Goal: Transaction & Acquisition: Purchase product/service

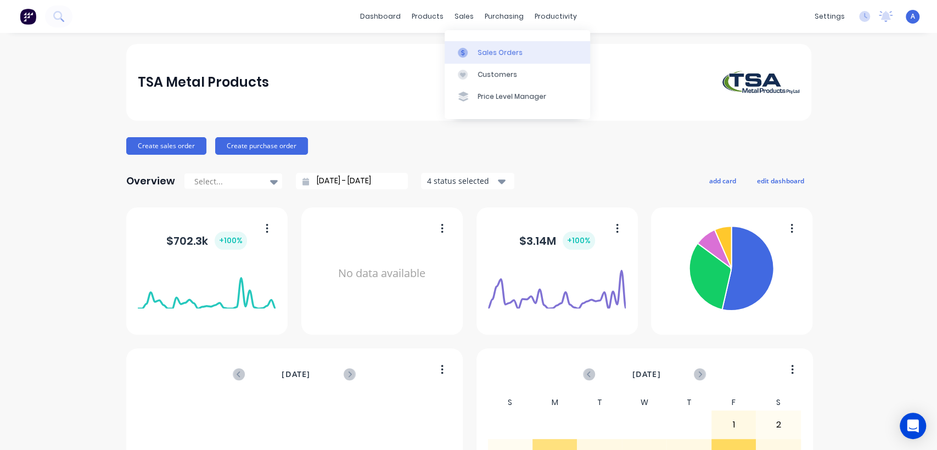
click at [487, 48] on div "Sales Orders" at bounding box center [499, 53] width 45 height 10
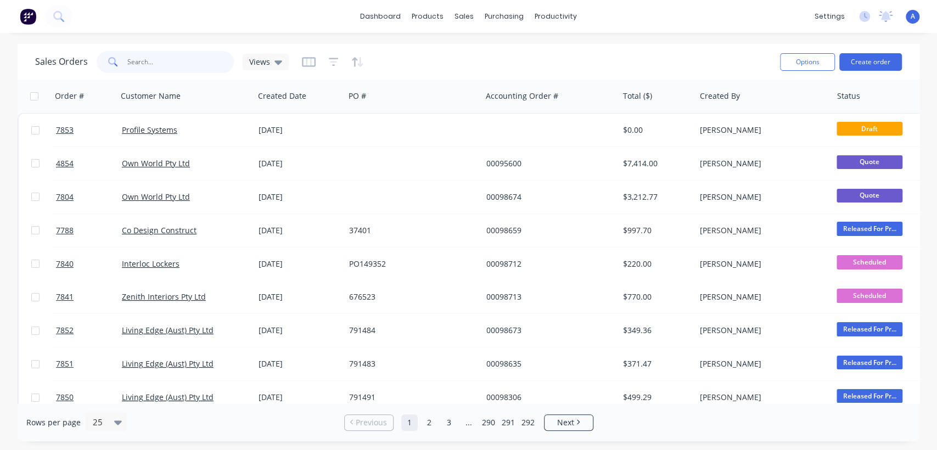
click at [157, 58] on input "text" at bounding box center [180, 62] width 107 height 22
type input "7378"
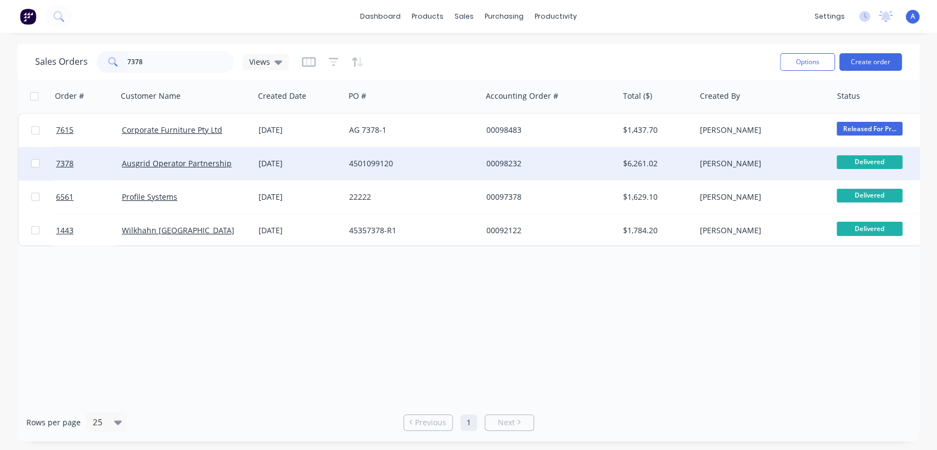
click at [367, 164] on div "4501099120" at bounding box center [410, 163] width 122 height 11
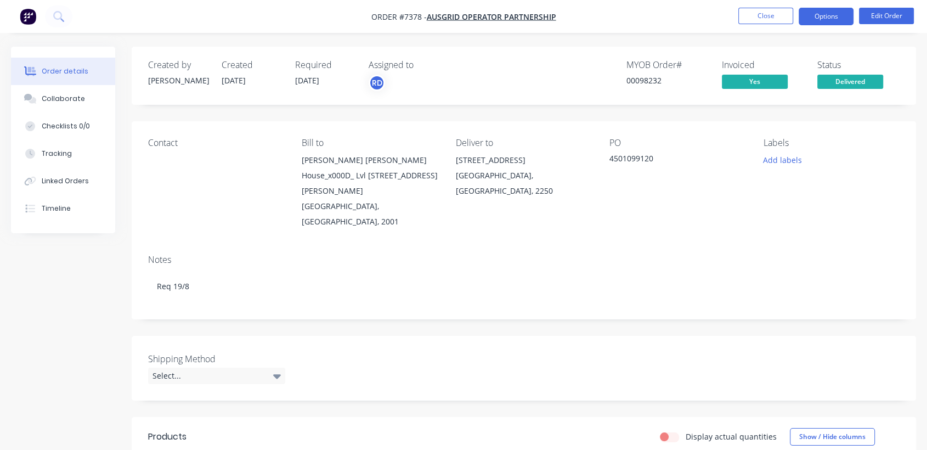
click at [828, 19] on button "Options" at bounding box center [826, 17] width 55 height 18
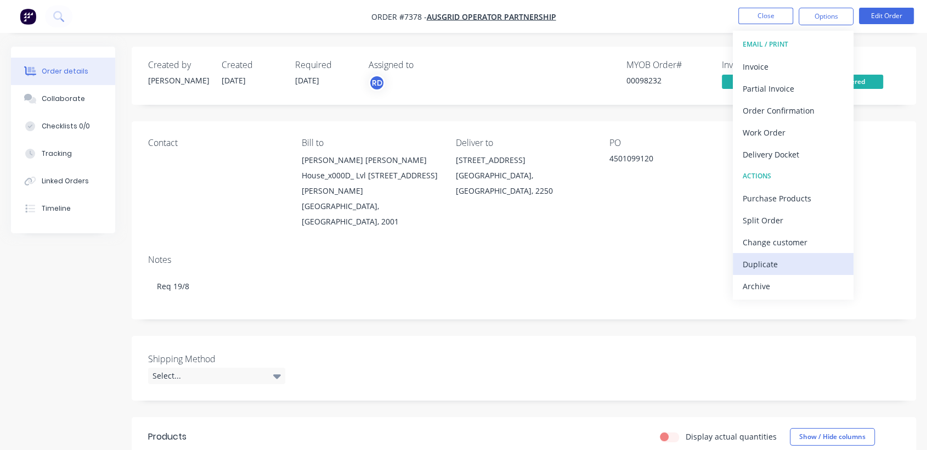
click at [771, 264] on div "Duplicate" at bounding box center [793, 264] width 101 height 16
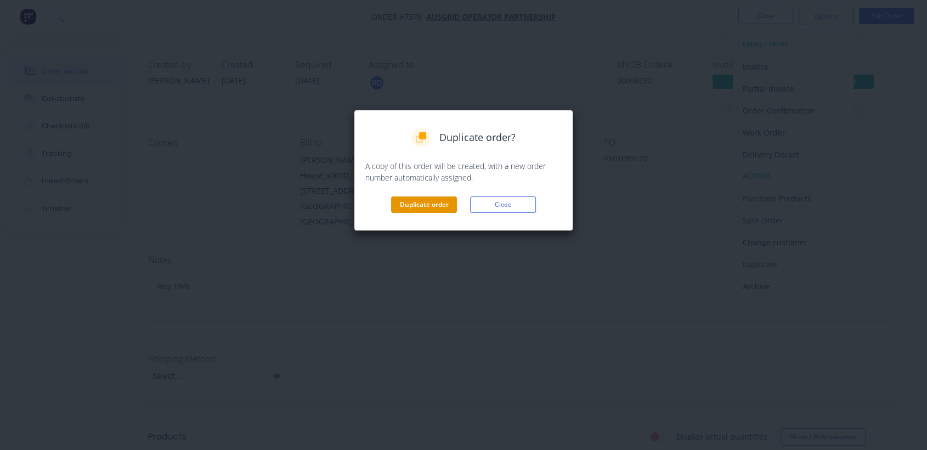
click at [417, 203] on button "Duplicate order" at bounding box center [424, 204] width 66 height 16
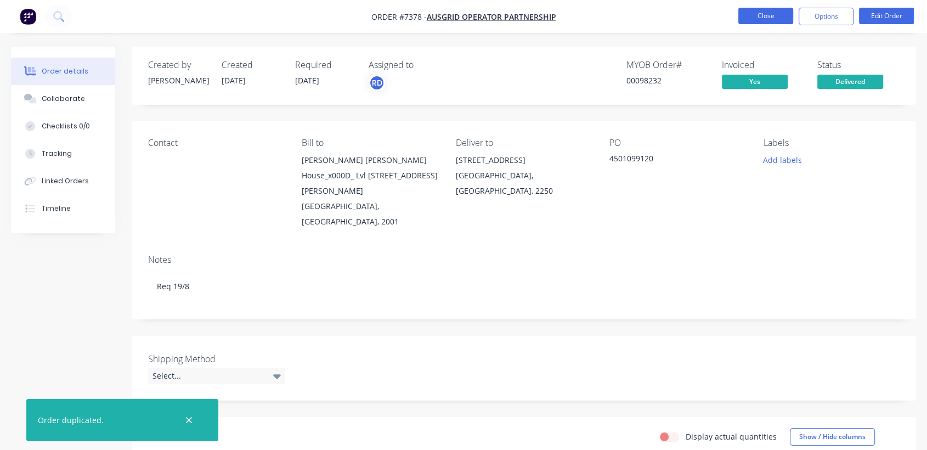
click at [753, 13] on button "Close" at bounding box center [766, 16] width 55 height 16
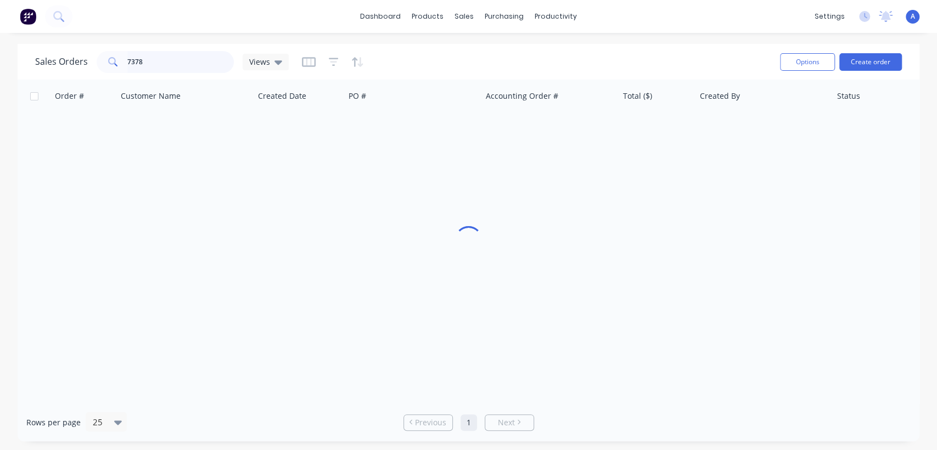
drag, startPoint x: 149, startPoint y: 63, endPoint x: 103, endPoint y: 51, distance: 47.5
click at [107, 53] on div "7378" at bounding box center [165, 62] width 137 height 22
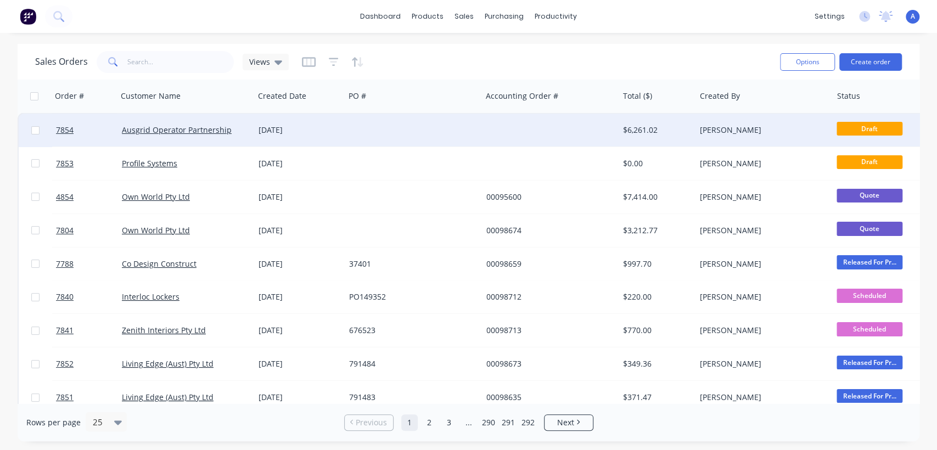
click at [433, 128] on div at bounding box center [413, 130] width 137 height 33
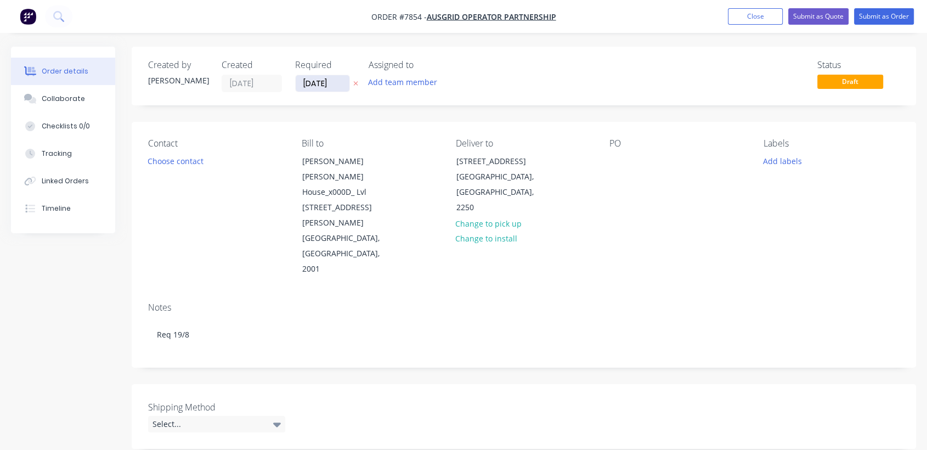
click at [343, 76] on input "[DATE]" at bounding box center [323, 83] width 54 height 16
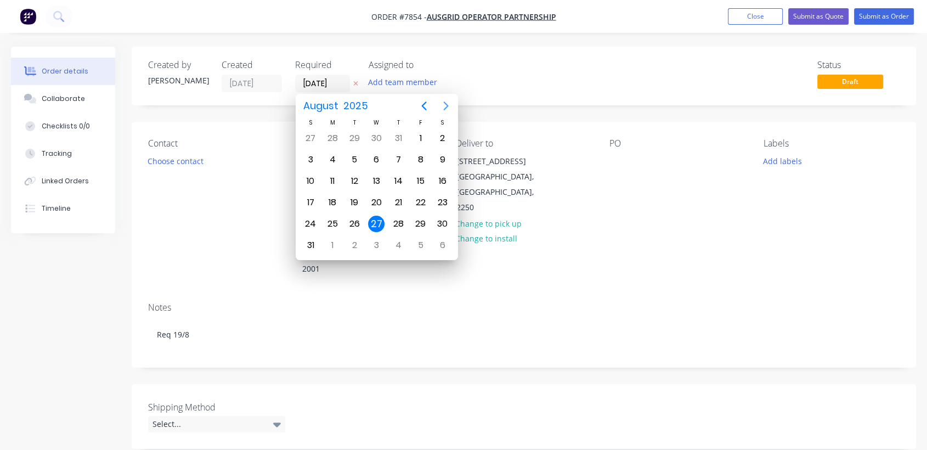
click at [444, 101] on icon "Next page" at bounding box center [446, 105] width 13 height 13
click at [373, 218] on div "31" at bounding box center [376, 224] width 16 height 16
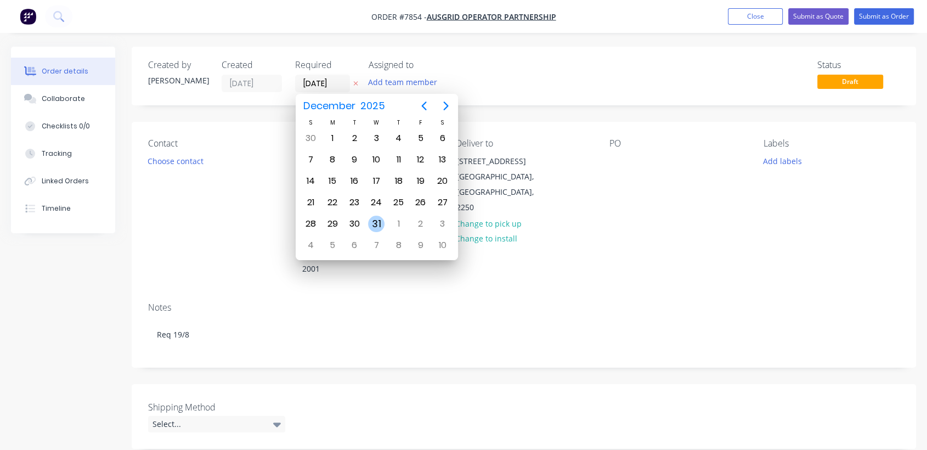
type input "[DATE]"
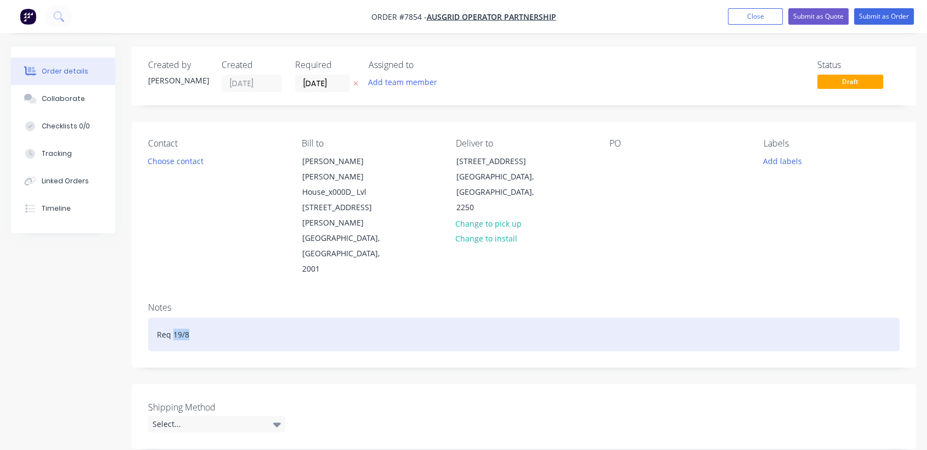
drag, startPoint x: 193, startPoint y: 288, endPoint x: 172, endPoint y: 287, distance: 21.4
click at [172, 318] on div "Req 19/8" at bounding box center [524, 334] width 752 height 33
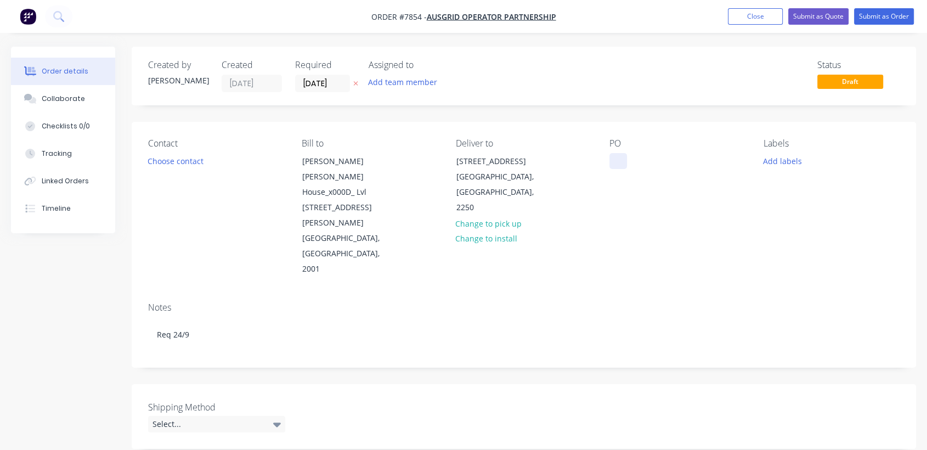
click at [616, 160] on div at bounding box center [619, 161] width 18 height 16
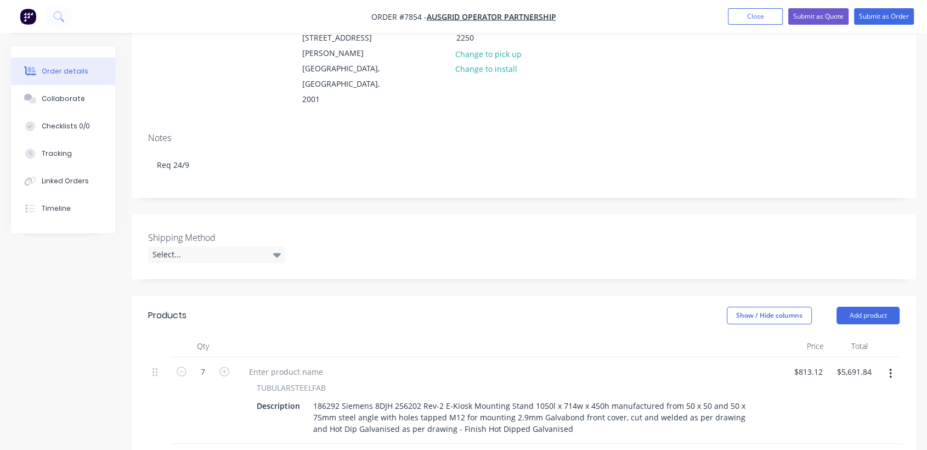
scroll to position [183, 0]
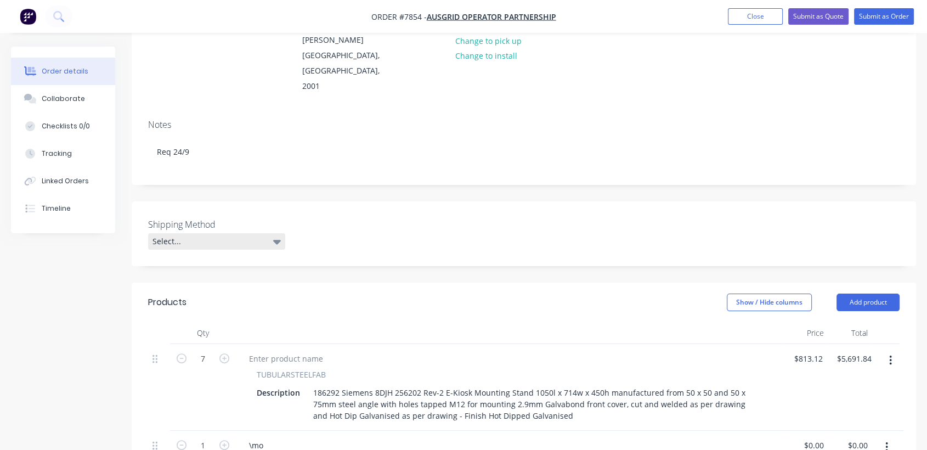
click at [214, 233] on div "Select..." at bounding box center [216, 241] width 137 height 16
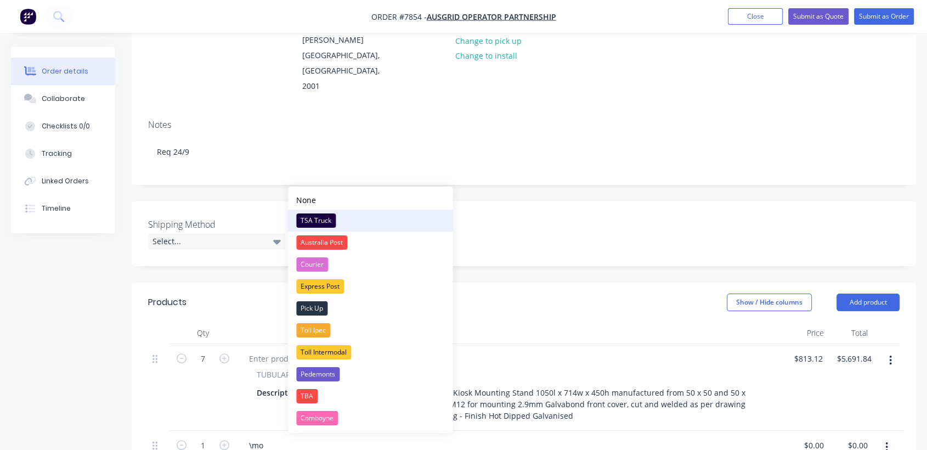
click at [323, 213] on div "TSA Truck" at bounding box center [316, 220] width 40 height 14
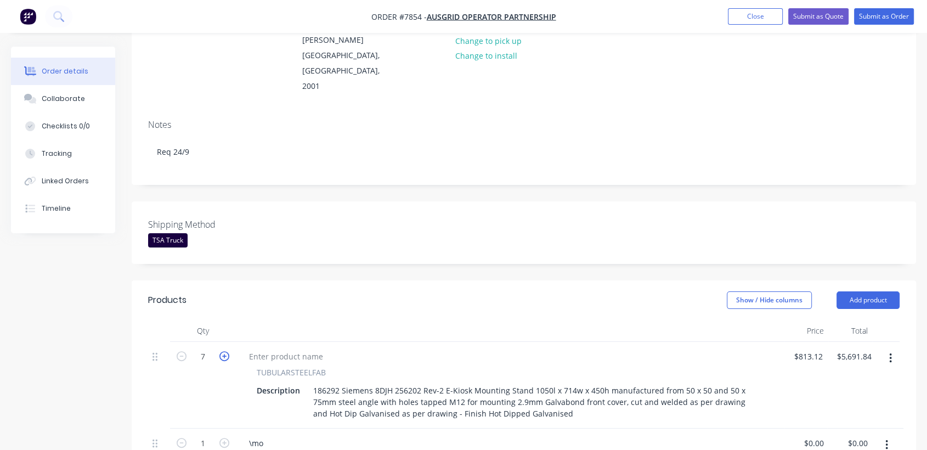
click at [222, 351] on icon "button" at bounding box center [224, 356] width 10 height 10
type input "8"
type input "$6,504.96"
click at [222, 351] on icon "button" at bounding box center [224, 356] width 10 height 10
type input "9"
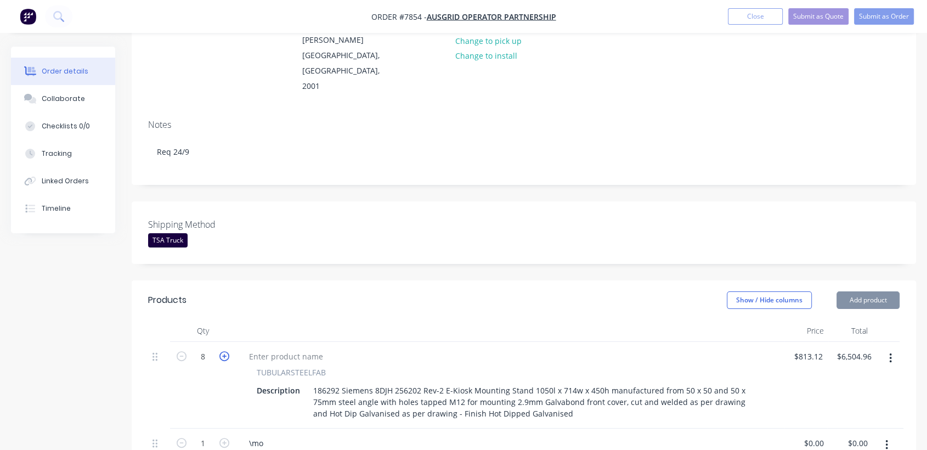
type input "$7,318.08"
click at [222, 351] on icon "button" at bounding box center [224, 356] width 10 height 10
type input "10"
type input "$8,131.20"
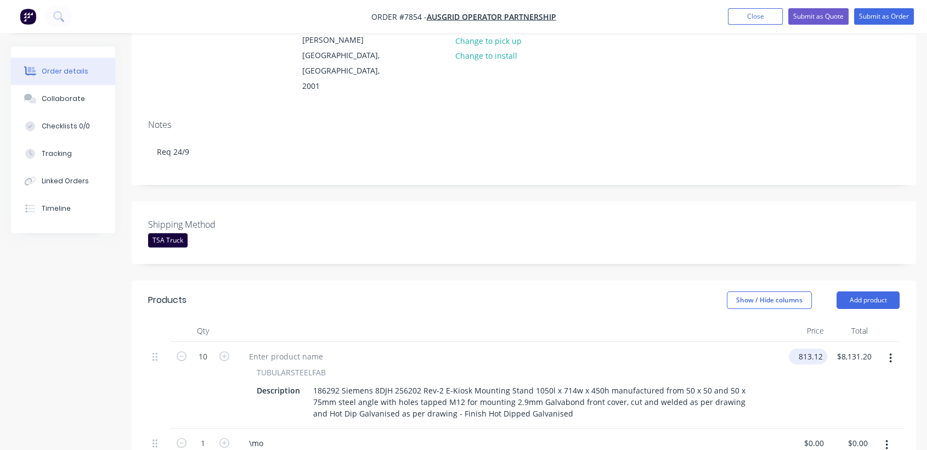
click at [817, 348] on input "813.12" at bounding box center [810, 356] width 34 height 16
type input "$740.88"
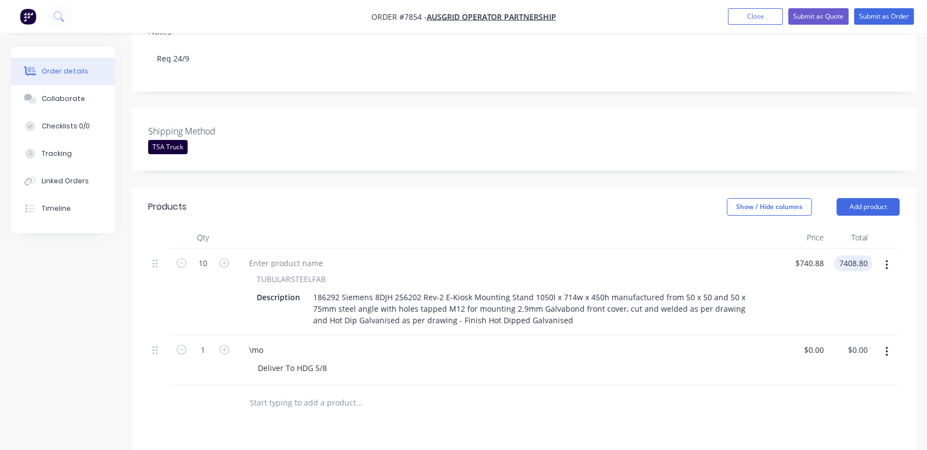
scroll to position [305, 0]
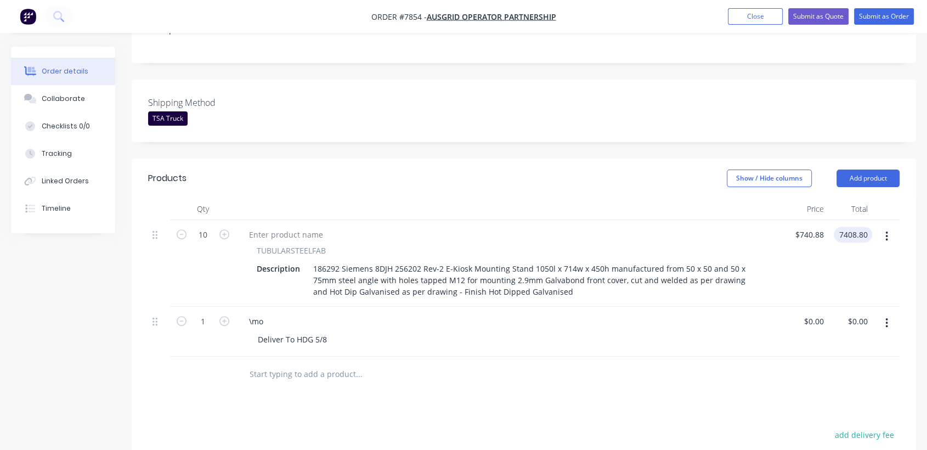
type input "$7,408.80"
click at [886, 317] on icon "button" at bounding box center [887, 323] width 3 height 12
click at [825, 410] on div "Delete" at bounding box center [847, 418] width 84 height 16
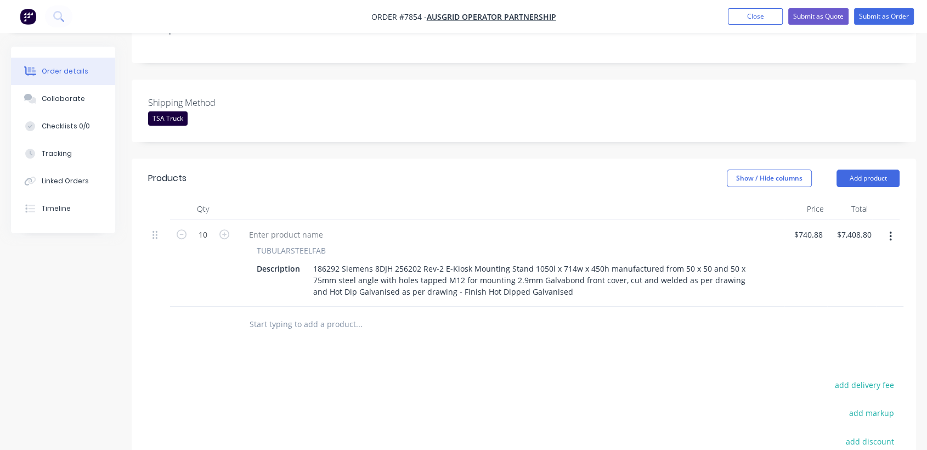
click at [320, 313] on input "text" at bounding box center [358, 324] width 219 height 22
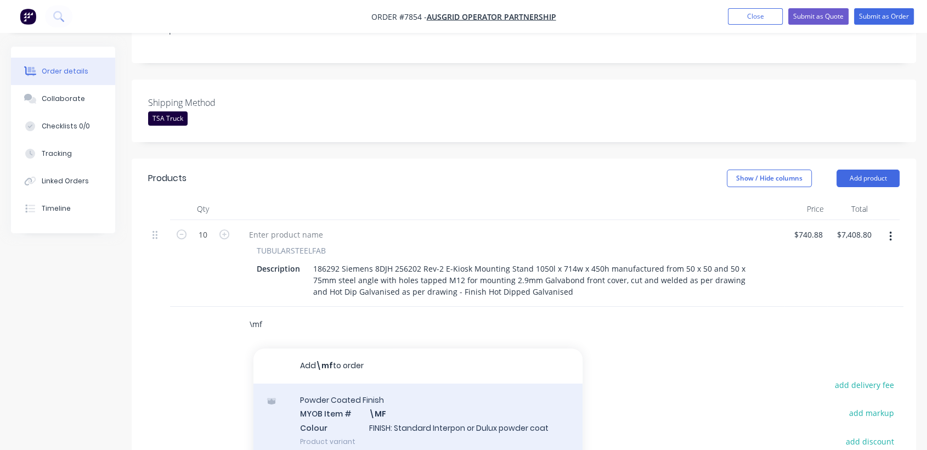
type input "\mf"
click at [454, 384] on div "Powder Coated Finish MYOB Item # \MF Colour FINISH: Standard Interpon or Dulux …" at bounding box center [417, 421] width 329 height 74
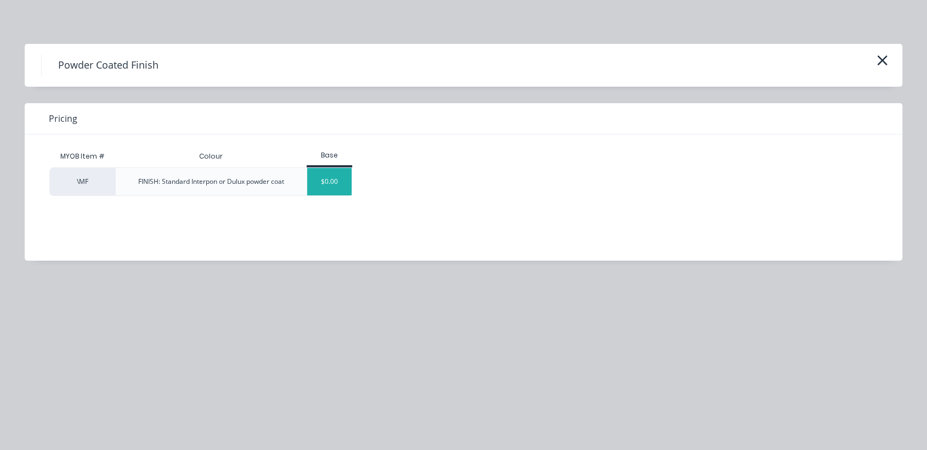
click at [328, 185] on div "$0.00" at bounding box center [329, 181] width 44 height 27
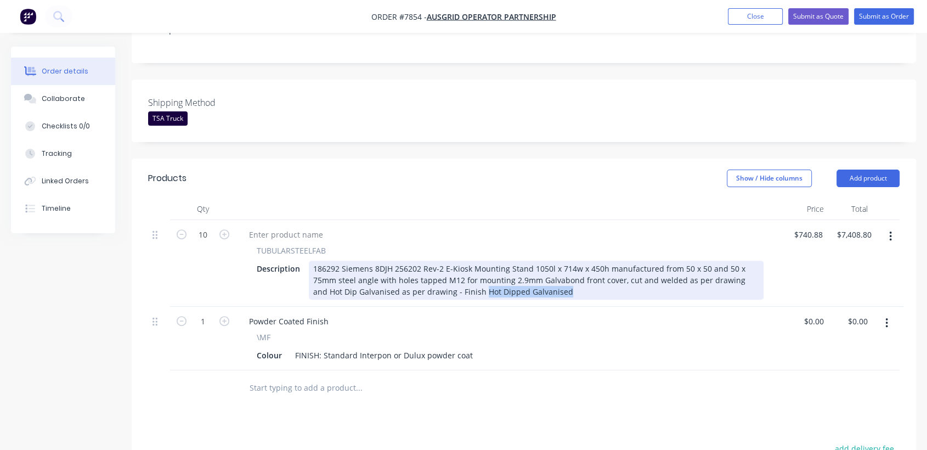
drag, startPoint x: 553, startPoint y: 244, endPoint x: 465, endPoint y: 244, distance: 87.8
click at [465, 261] on div "186292 Siemens 8DJH 256202 Rev-2 E-Kiosk Mounting Stand 1050l x 714w x 450h man…" at bounding box center [536, 280] width 455 height 39
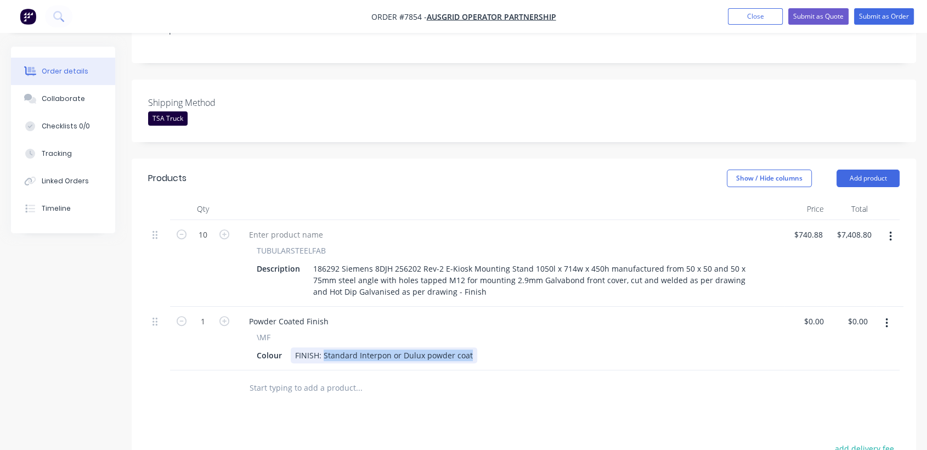
drag, startPoint x: 322, startPoint y: 306, endPoint x: 540, endPoint y: 357, distance: 224.3
click at [540, 357] on div "Qty Price Total 10 TUBULARSTEELFAB Description 186292 Siemens 8DJH 256202 Rev-2…" at bounding box center [524, 302] width 785 height 208
paste div
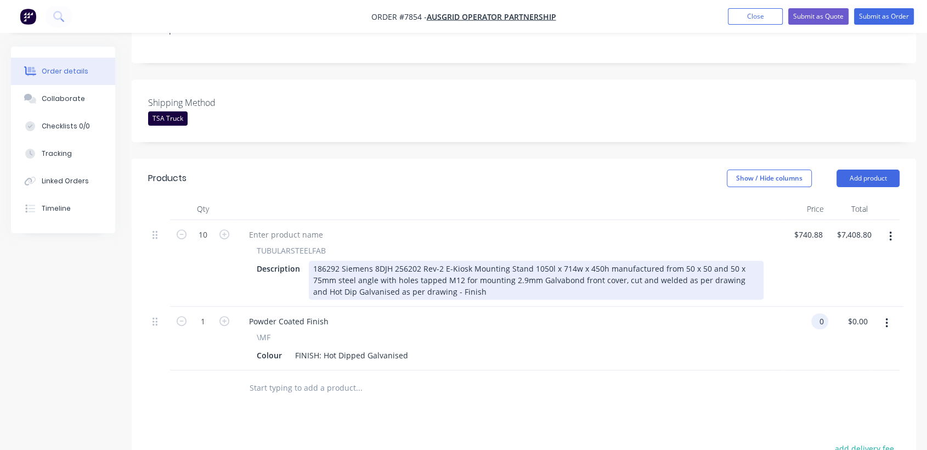
type input "$0.00"
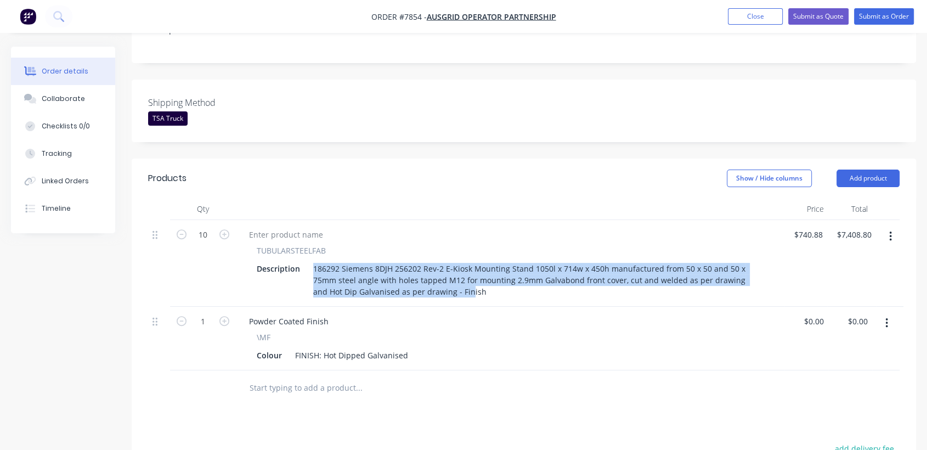
drag, startPoint x: 465, startPoint y: 245, endPoint x: 457, endPoint y: 253, distance: 11.3
click at [450, 261] on div "186292 Siemens 8DJH 256202 Rev-2 E-Kiosk Mounting Stand 1050l x 714w x 450h man…" at bounding box center [536, 280] width 455 height 39
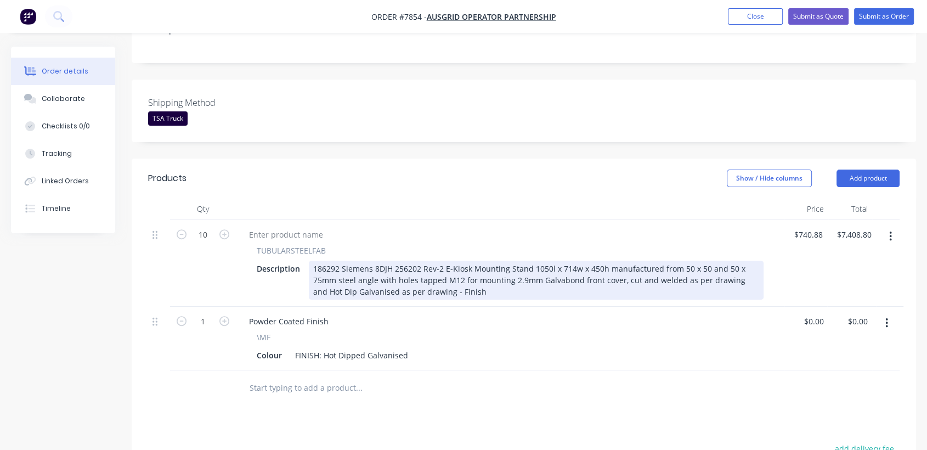
click at [467, 261] on div "186292 Siemens 8DJH 256202 Rev-2 E-Kiosk Mounting Stand 1050l x 714w x 450h man…" at bounding box center [536, 280] width 455 height 39
drag, startPoint x: 470, startPoint y: 245, endPoint x: 438, endPoint y: 241, distance: 31.4
click at [438, 261] on div "186292 Siemens 8DJH 256202 Rev-2 E-Kiosk Mounting Stand 1050l x 714w x 450h man…" at bounding box center [536, 280] width 455 height 39
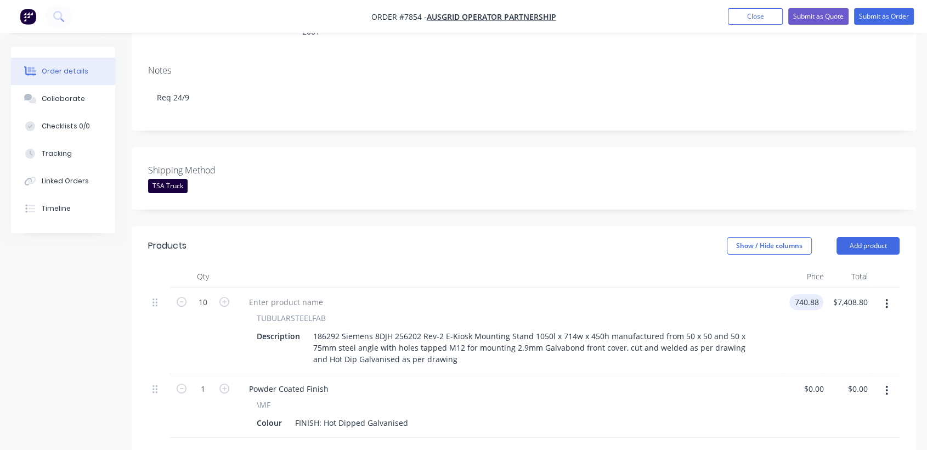
scroll to position [226, 0]
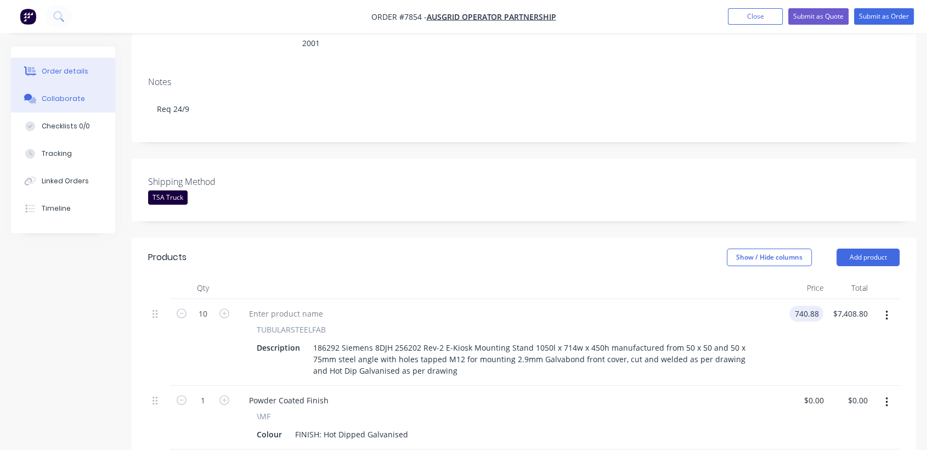
type input "$740.88"
click at [87, 89] on button "Collaborate" at bounding box center [63, 98] width 104 height 27
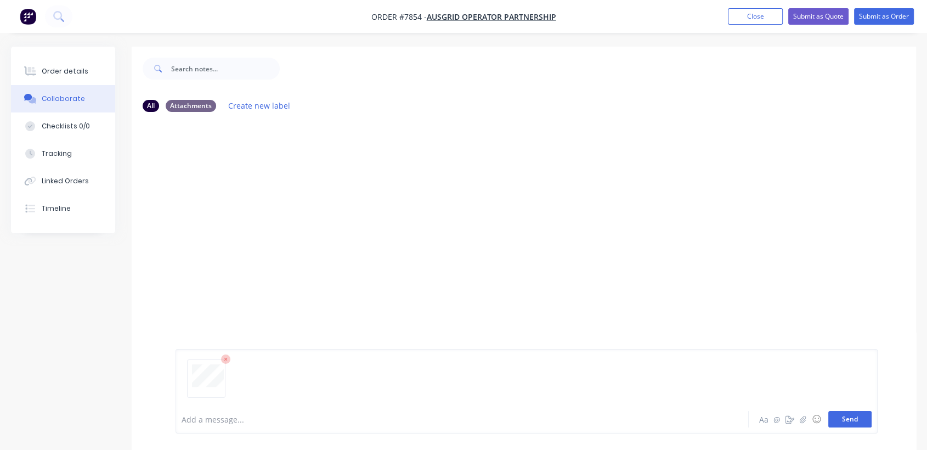
click at [852, 421] on button "Send" at bounding box center [850, 419] width 43 height 16
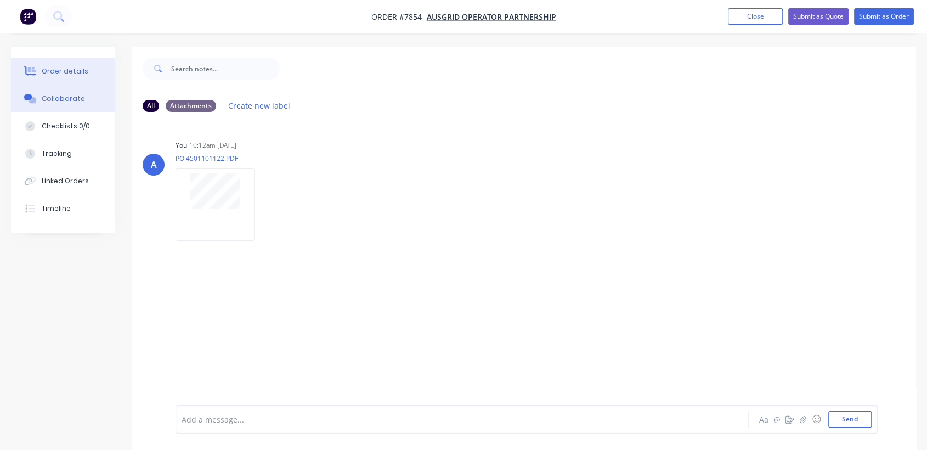
click at [70, 71] on div "Order details" at bounding box center [65, 71] width 47 height 10
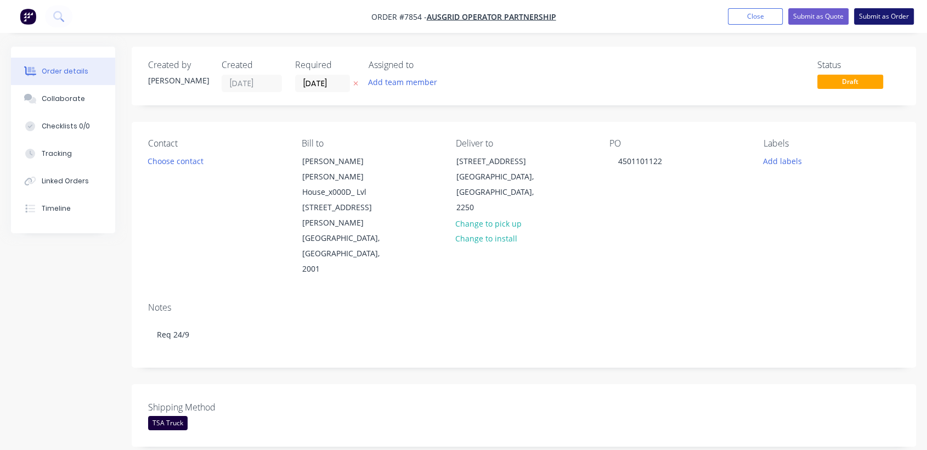
click at [876, 14] on button "Submit as Order" at bounding box center [884, 16] width 60 height 16
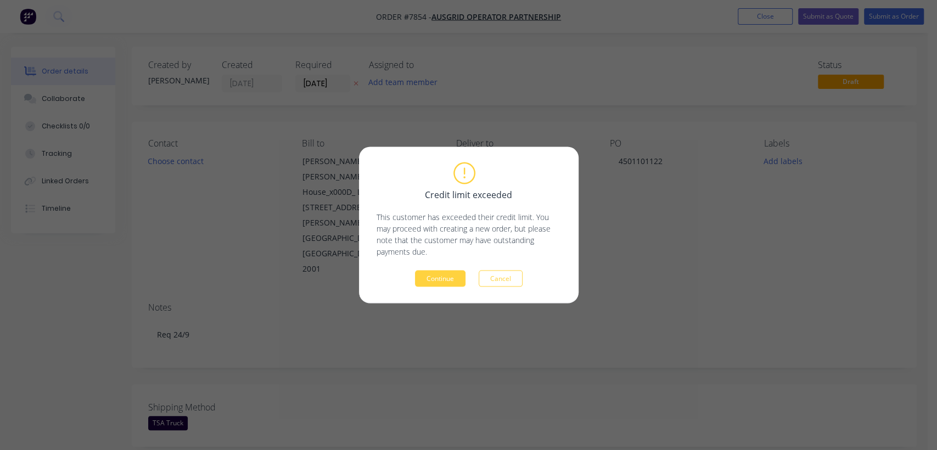
click at [443, 267] on div "Credit limit exceeded This customer has exceeded their credit limit. You may pr…" at bounding box center [468, 225] width 184 height 123
click at [442, 278] on button "Continue" at bounding box center [440, 279] width 50 height 16
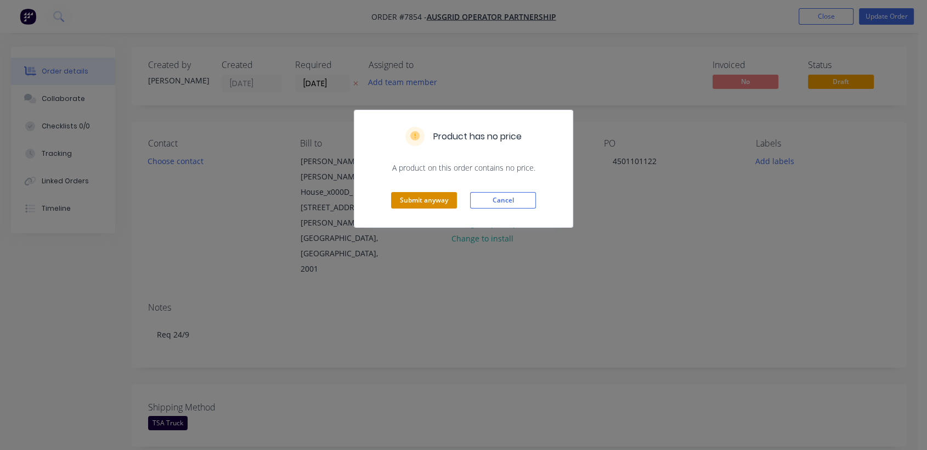
click at [432, 198] on button "Submit anyway" at bounding box center [424, 200] width 66 height 16
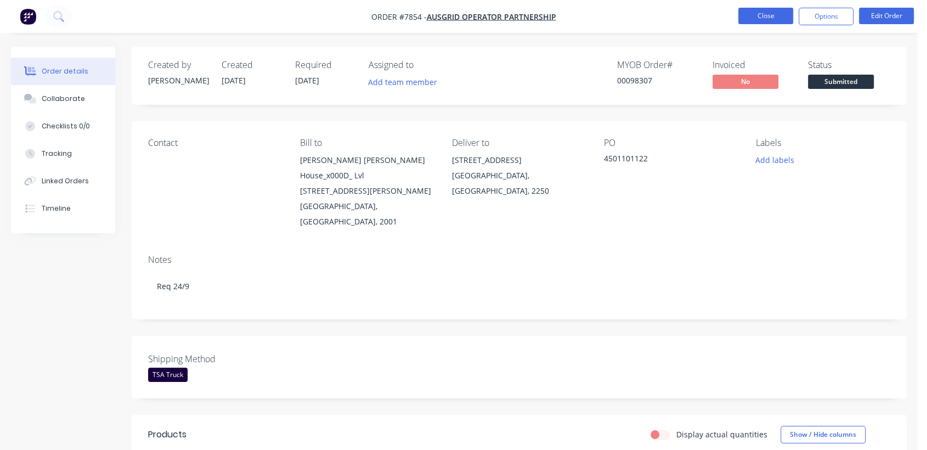
click at [768, 15] on button "Close" at bounding box center [766, 16] width 55 height 16
